Goal: Information Seeking & Learning: Learn about a topic

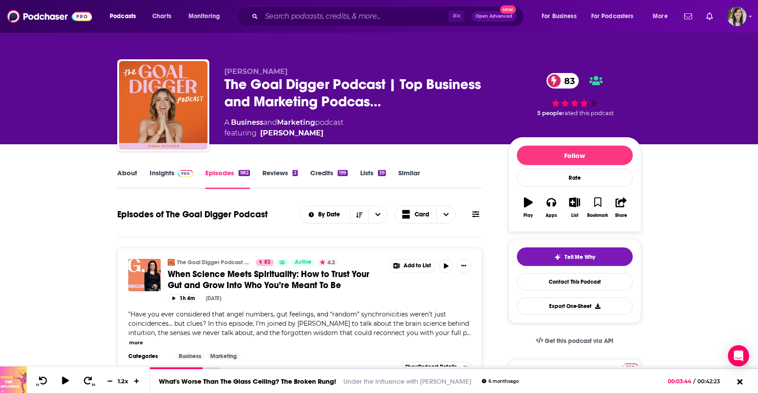
scroll to position [928, 0]
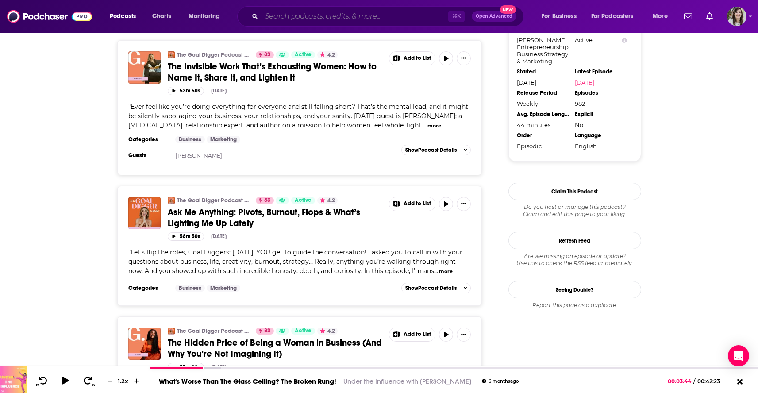
click at [323, 16] on input "Search podcasts, credits, & more..." at bounding box center [355, 16] width 187 height 14
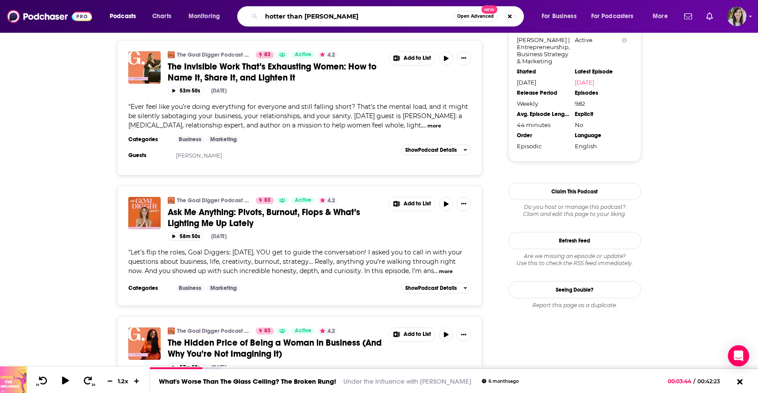
type input "hotter than ever"
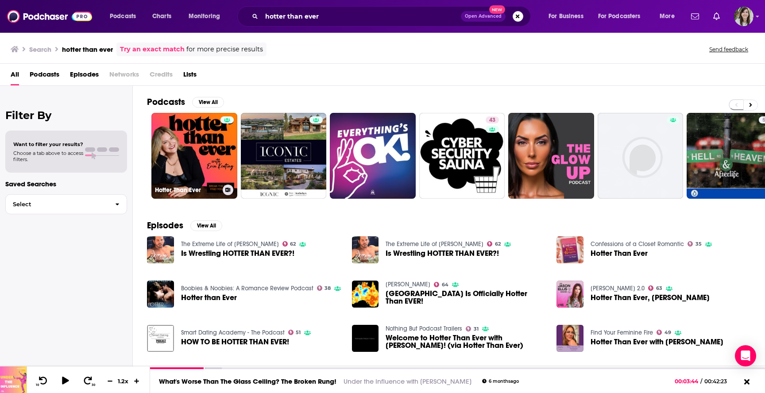
click at [184, 138] on link "Hotter Than Ever" at bounding box center [194, 156] width 86 height 86
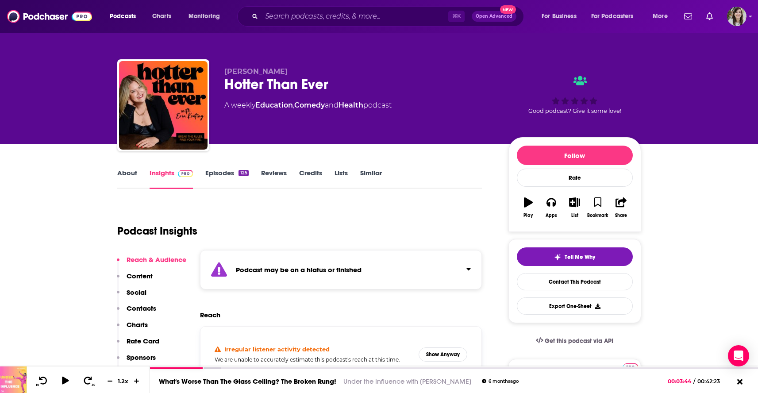
click at [215, 171] on link "Episodes 125" at bounding box center [226, 179] width 43 height 20
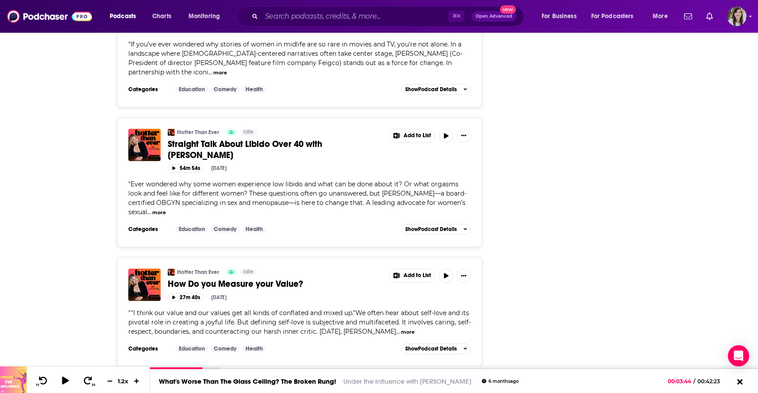
scroll to position [3002, 0]
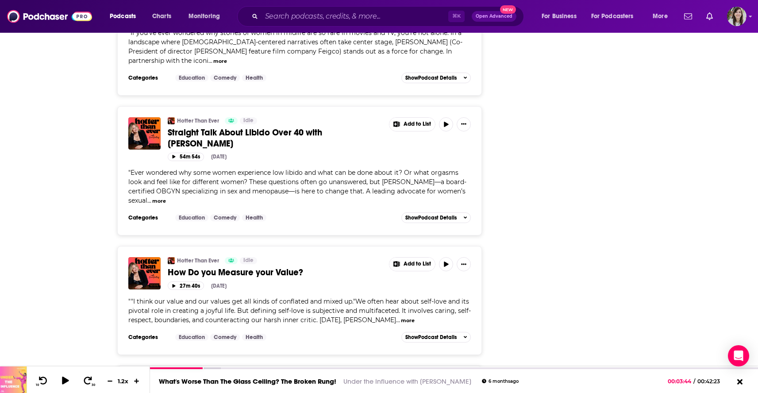
click at [232, 267] on span "How Do you Measure your Value?" at bounding box center [235, 272] width 135 height 11
